Goal: Task Accomplishment & Management: Manage account settings

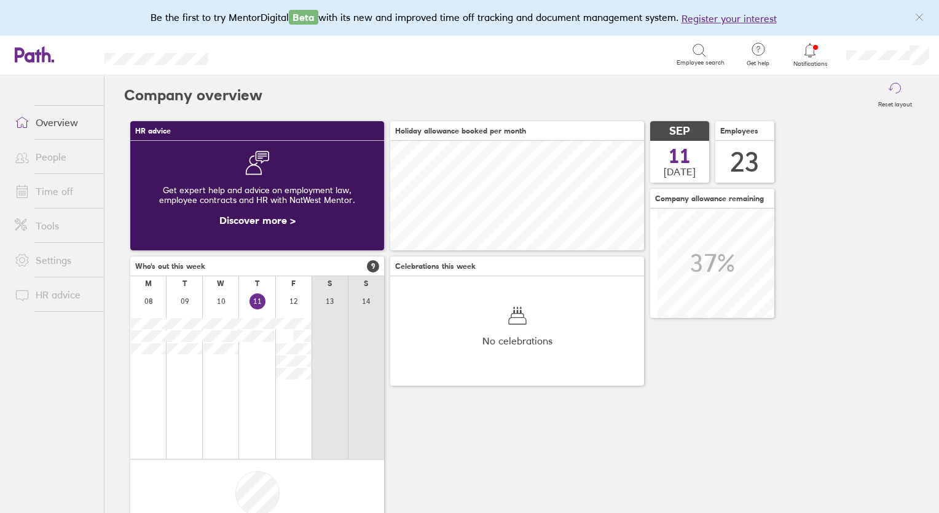
scroll to position [109, 254]
click at [60, 189] on link "Time off" at bounding box center [54, 191] width 99 height 25
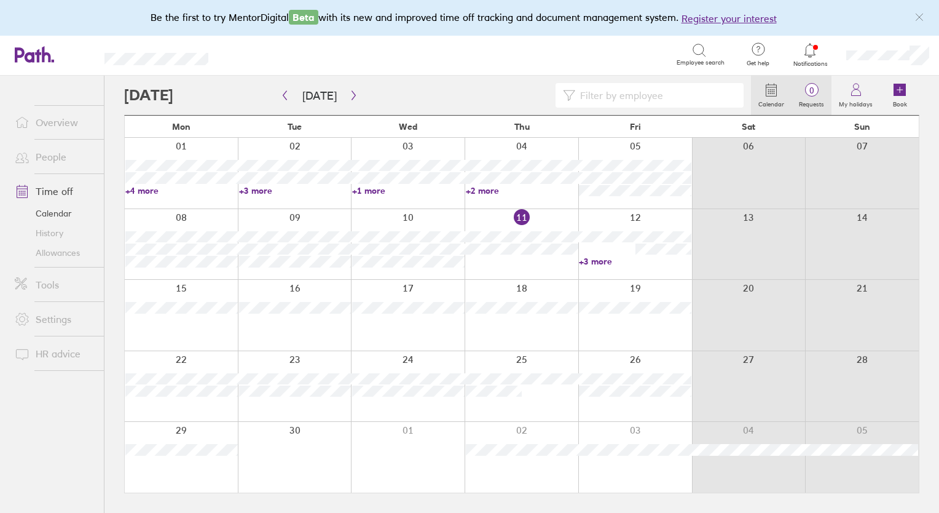
click at [814, 95] on span "0" at bounding box center [812, 90] width 40 height 10
